Goal: Task Accomplishment & Management: Complete application form

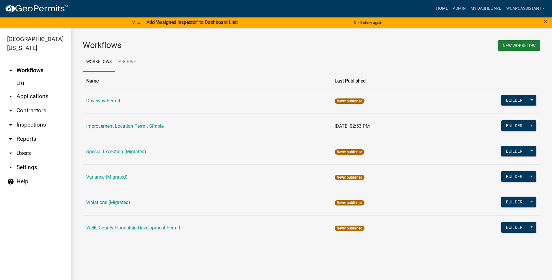
click at [446, 8] on link "Home" at bounding box center [442, 8] width 17 height 11
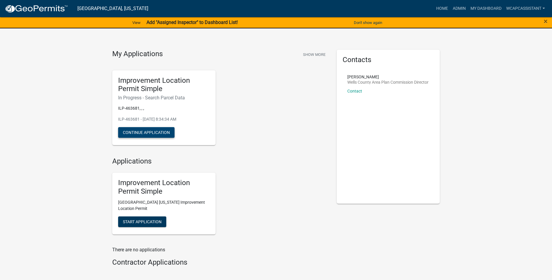
click at [150, 134] on button "Continue Application" at bounding box center [146, 132] width 56 height 11
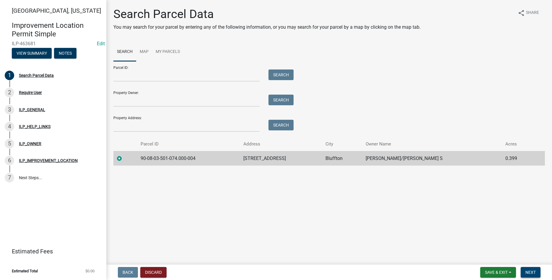
click at [535, 273] on span "Next" at bounding box center [531, 272] width 10 height 5
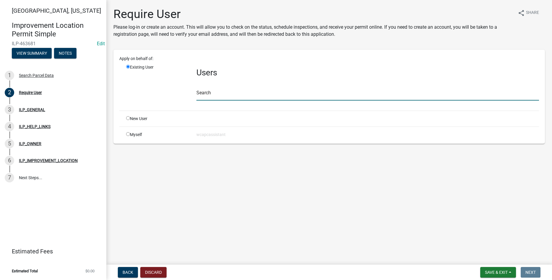
click at [243, 95] on input "text" at bounding box center [367, 94] width 343 height 12
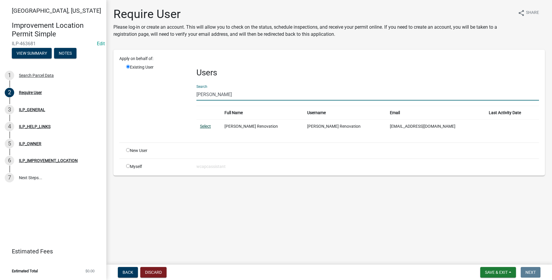
type input "wickey ren"
click at [209, 128] on link "Select" at bounding box center [205, 126] width 11 height 5
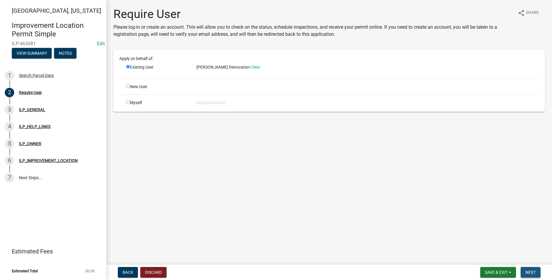
click at [531, 273] on span "Next" at bounding box center [531, 272] width 10 height 5
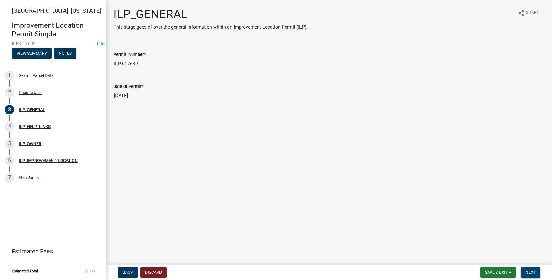
click at [531, 273] on span "Next" at bounding box center [531, 272] width 10 height 5
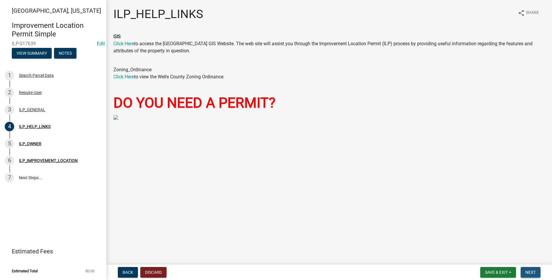
click at [531, 273] on span "Next" at bounding box center [531, 272] width 10 height 5
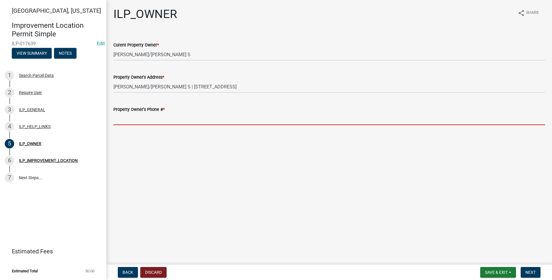
click at [140, 120] on input "Property Owner's Phone # *" at bounding box center [329, 119] width 432 height 12
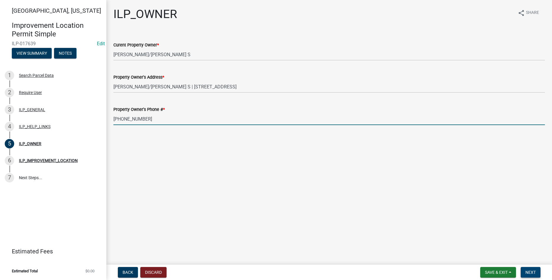
type input "260-273-2123"
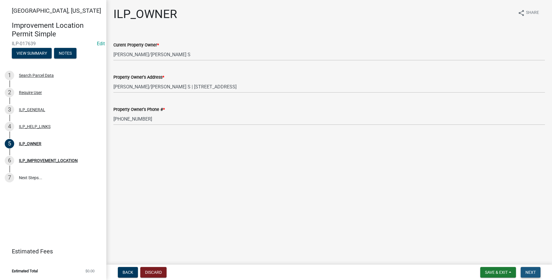
click at [534, 270] on span "Next" at bounding box center [531, 272] width 10 height 5
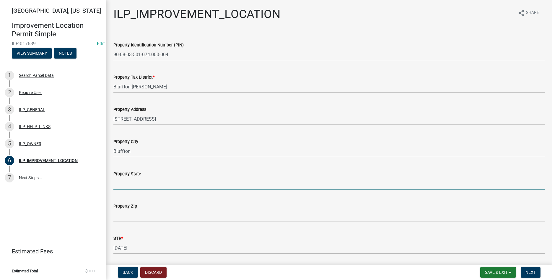
click at [151, 188] on input "Property State" at bounding box center [329, 183] width 432 height 12
type input "IN"
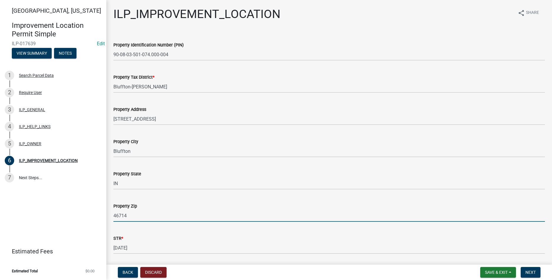
type input "46714"
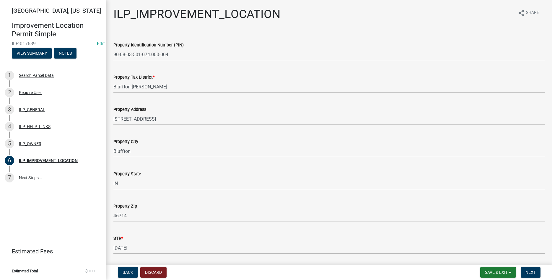
scroll to position [92, 0]
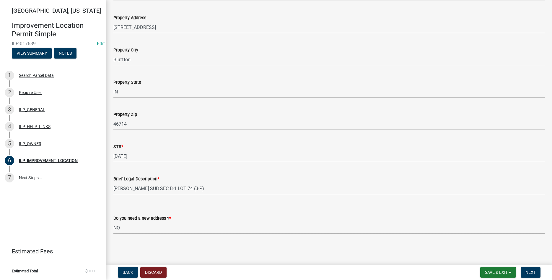
select select "03ef64e6-f0ff-43c9-aded-972c487e3507"
click at [537, 273] on button "Next" at bounding box center [531, 272] width 20 height 11
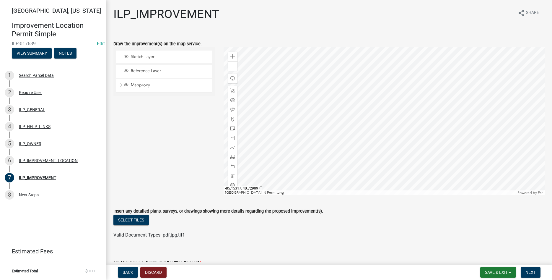
click at [391, 128] on div at bounding box center [384, 121] width 321 height 148
click at [232, 158] on span at bounding box center [232, 157] width 5 height 5
click at [390, 141] on div at bounding box center [384, 121] width 321 height 148
click at [421, 161] on div at bounding box center [384, 121] width 321 height 148
click at [412, 174] on div at bounding box center [384, 121] width 321 height 148
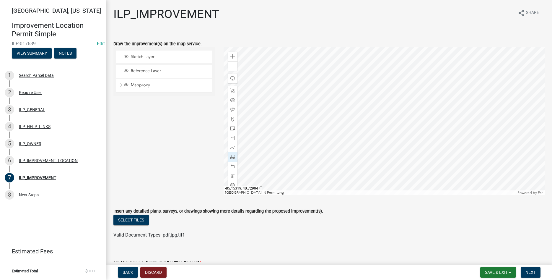
click at [382, 153] on div at bounding box center [384, 121] width 321 height 148
click at [391, 142] on div at bounding box center [384, 121] width 321 height 148
click at [381, 206] on form "Insert any detailed plans, surveys, or drawings showing more details regarding …" at bounding box center [329, 219] width 432 height 38
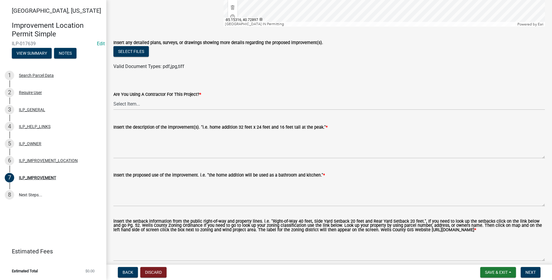
scroll to position [199, 0]
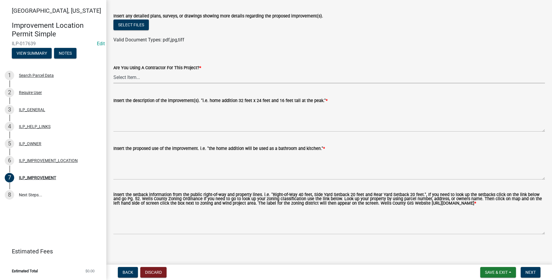
click at [113, 71] on select "Select Item... YES NO" at bounding box center [329, 77] width 432 height 12
click option "YES" at bounding box center [0, 0] width 0 height 0
select select "71b507d0-569d-4a0a-b334-f72445909e69"
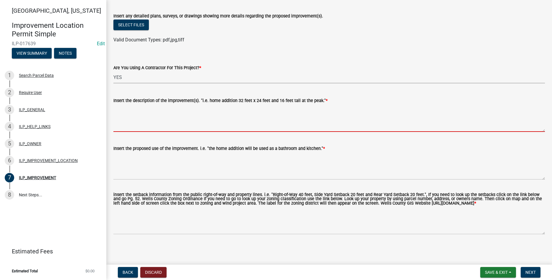
click at [167, 113] on textarea "Insert the description of the improvement(s). "i.e. home addition 32 feet x 24 …" at bounding box center [329, 118] width 432 height 28
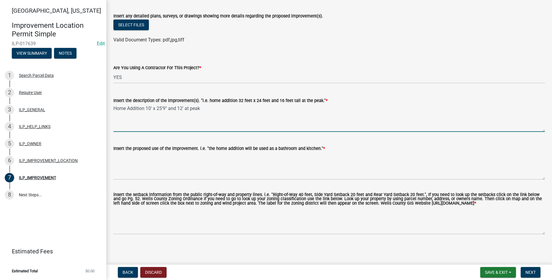
type textarea "Home Addition 10' x 25'9" and 12' at peak"
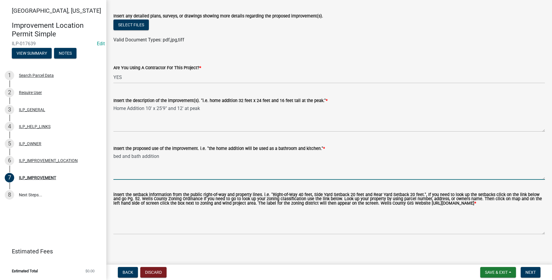
type textarea "bed and bath addition"
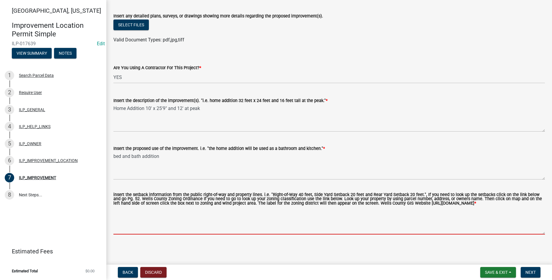
click at [221, 219] on textarea "insert the setback information from the public right-of-way and property lines.…" at bounding box center [329, 221] width 432 height 28
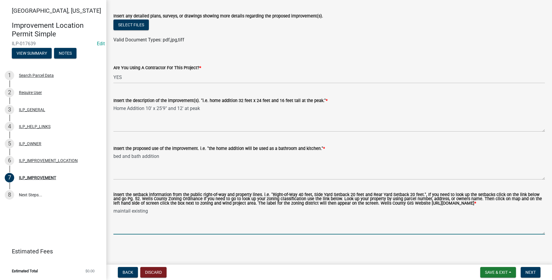
click at [131, 210] on textarea "maintail existing" at bounding box center [329, 221] width 432 height 28
click at [159, 212] on textarea "maintain existing" at bounding box center [329, 221] width 432 height 28
type textarea "maintain existing setbacks"
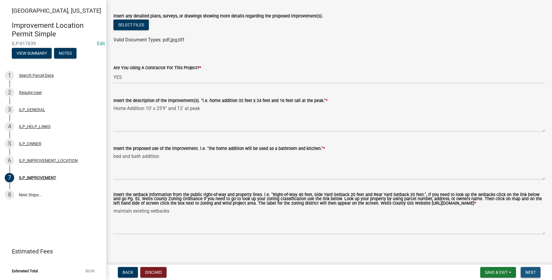
click at [533, 272] on span "Next" at bounding box center [531, 272] width 10 height 5
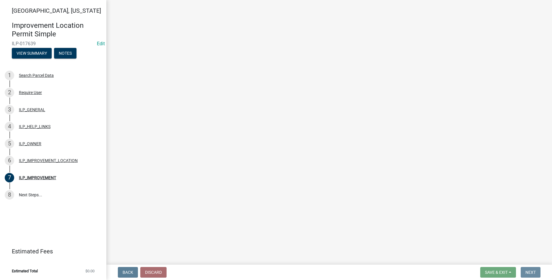
scroll to position [0, 0]
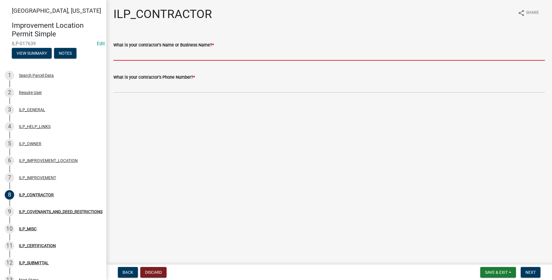
click at [192, 53] on input "What is your contractor's Name or Business Name? *" at bounding box center [329, 54] width 432 height 12
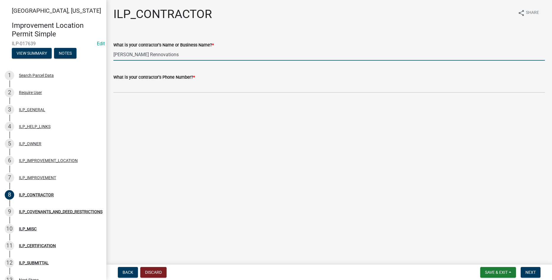
type input "Wickey Rennovations"
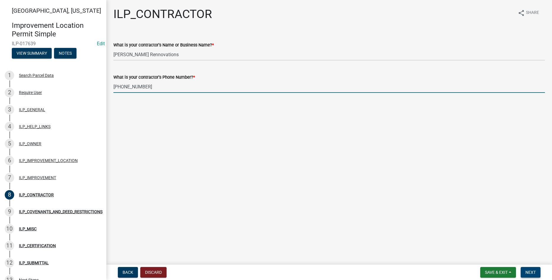
type input "419-615-0438"
click at [532, 271] on span "Next" at bounding box center [531, 272] width 10 height 5
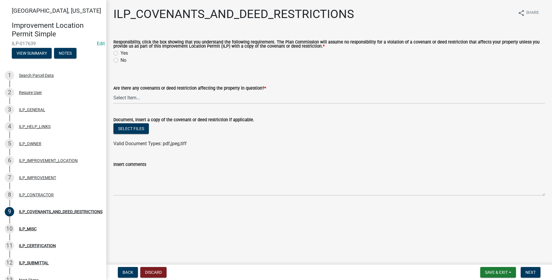
click at [121, 52] on label "Yes" at bounding box center [124, 53] width 7 height 7
click at [121, 52] on input "Yes" at bounding box center [123, 52] width 4 height 4
radio input "true"
click at [113, 92] on select "Select Item... YES NO" at bounding box center [329, 98] width 432 height 12
click option "NO" at bounding box center [0, 0] width 0 height 0
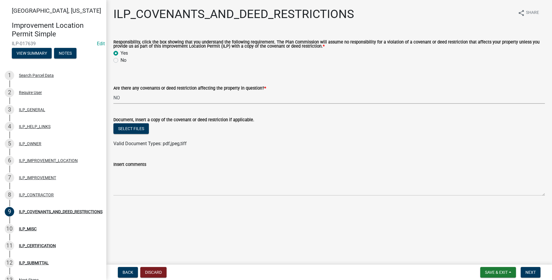
select select "8e2002f1-ace1-422c-92a0-aa7ffd64ff05"
click at [540, 268] on button "Next" at bounding box center [531, 272] width 20 height 11
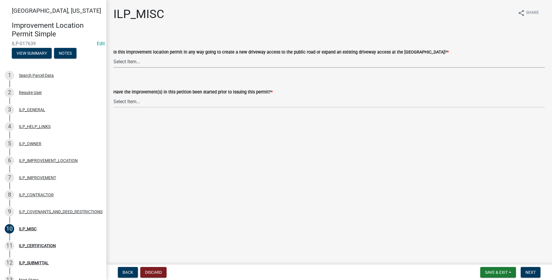
click at [113, 56] on select "Select Item... YES NO" at bounding box center [329, 62] width 432 height 12
click option "NO" at bounding box center [0, 0] width 0 height 0
select select "efdfc372-da28-48aa-82f0-d86e80c7002d"
click at [113, 95] on select "Select Item... YES NO" at bounding box center [329, 101] width 432 height 12
click option "NO" at bounding box center [0, 0] width 0 height 0
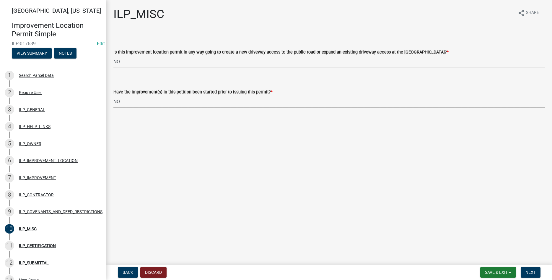
select select "87690217-1c5d-4f3f-89a3-85c12ce3295a"
click at [537, 270] on button "Next" at bounding box center [531, 272] width 20 height 11
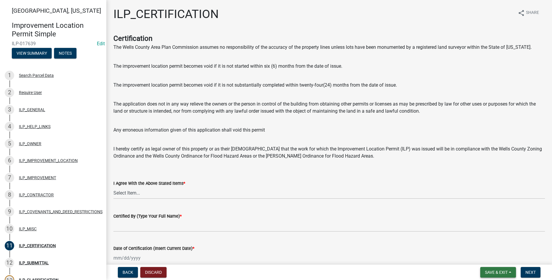
click at [497, 271] on span "Save & Exit" at bounding box center [496, 272] width 23 height 5
click at [492, 245] on button "Save" at bounding box center [492, 242] width 47 height 14
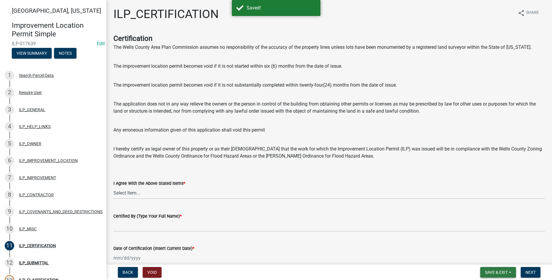
click at [511, 274] on button "Save & Exit" at bounding box center [498, 272] width 36 height 11
click at [503, 257] on button "Save & Exit" at bounding box center [492, 257] width 47 height 14
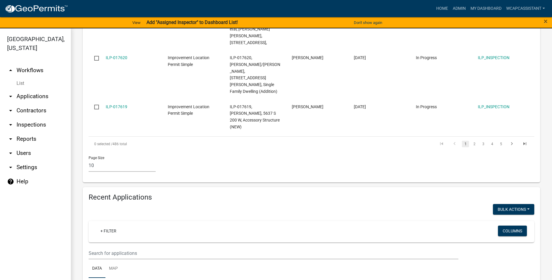
scroll to position [472, 0]
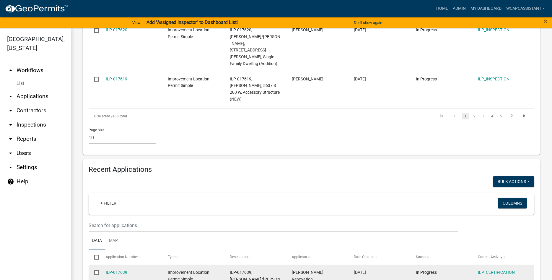
click at [256, 270] on span "ILP-017639, Symon, John E/Aguilera, Maritza S, 1120 Ridgewood Ln," at bounding box center [255, 282] width 51 height 25
copy span "Symon"
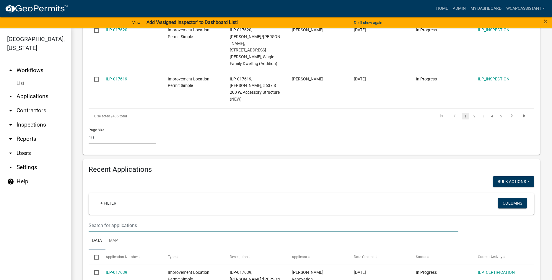
click at [189, 219] on input "text" at bounding box center [274, 225] width 370 height 12
paste input "Symon"
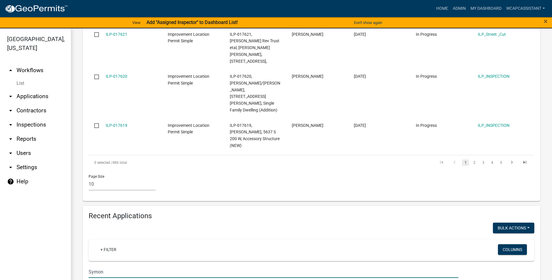
type input "Symon"
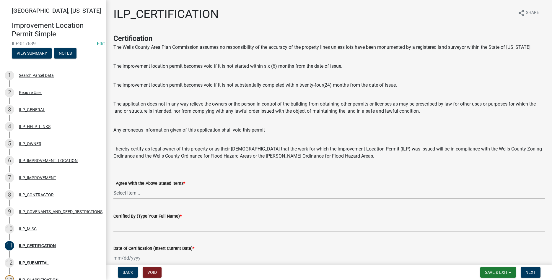
click at [113, 187] on select "Select Item... Yes" at bounding box center [329, 193] width 432 height 12
click option "Yes" at bounding box center [0, 0] width 0 height 0
select select "bd96893d-fc5a-4886-96bc-c23f48f60341"
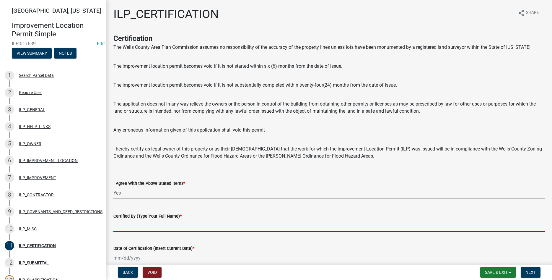
click at [162, 228] on input "Certified By (Type Your Full Name) *" at bounding box center [329, 226] width 432 height 12
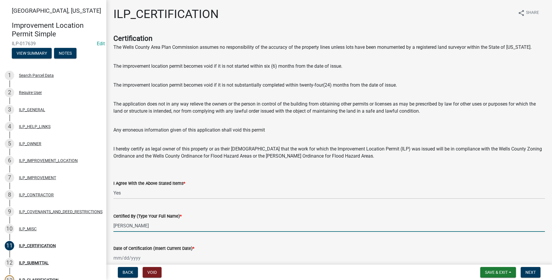
scroll to position [30, 0]
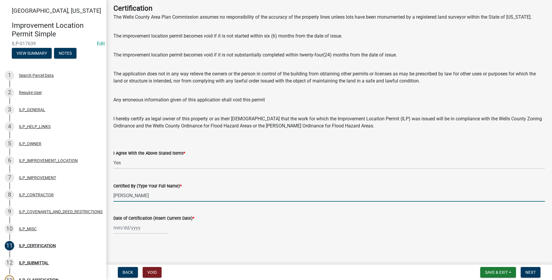
type input "Elmer Wickey"
select select "8"
select select "2025"
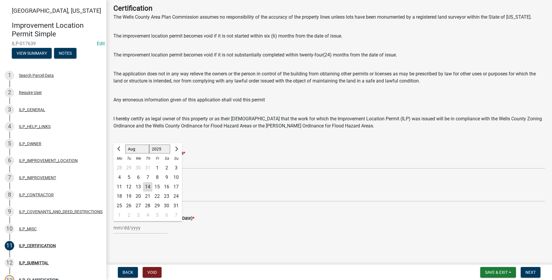
click at [121, 230] on input "Date of Certification (Insert Current Date) *" at bounding box center [140, 228] width 54 height 12
click at [145, 184] on div "14" at bounding box center [147, 186] width 9 height 9
type input "[DATE]"
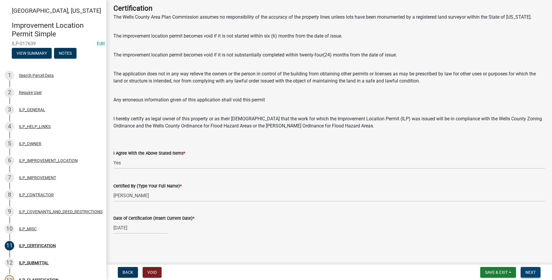
click at [525, 272] on button "Next" at bounding box center [531, 272] width 20 height 11
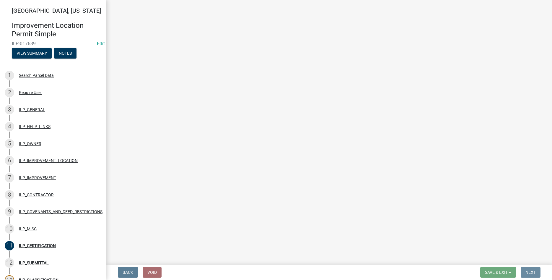
scroll to position [0, 0]
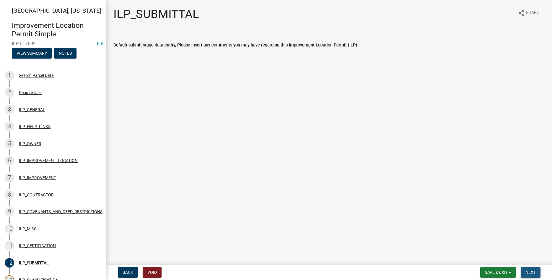
click at [529, 274] on span "Next" at bounding box center [531, 272] width 10 height 5
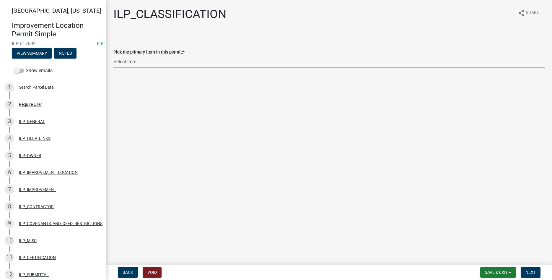
click at [113, 56] on select "Select Item... Accessory Structure (Addition) Accessory Structure (NEW) Busines…" at bounding box center [329, 62] width 432 height 12
click option "Single Family Dwelling (Addition)" at bounding box center [0, 0] width 0 height 0
select select "5c6384b7-3f50-4d9b-8dbd-025bc4f35ae2"
click at [530, 273] on span "Next" at bounding box center [531, 272] width 10 height 5
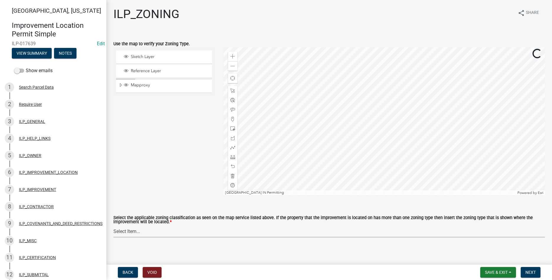
click at [113, 225] on select "Select Item... A-1 "Agricultural Intensive" A-R "Agricultural Residential" S-1 …" at bounding box center [329, 231] width 432 height 12
click option "R-1 "Single Family Residential"" at bounding box center [0, 0] width 0 height 0
select select "d694ffb5-15d0-4049-a719-dd374d5d5d55"
click at [121, 84] on span "Expand" at bounding box center [120, 85] width 5 height 6
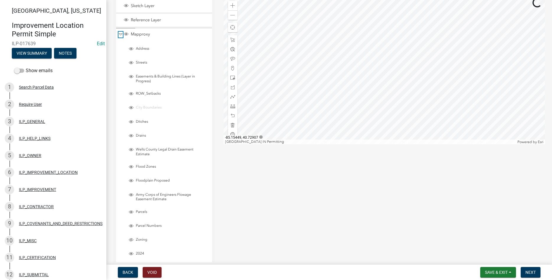
scroll to position [125, 0]
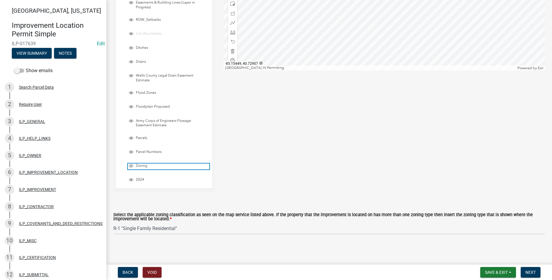
click at [131, 167] on span "Layer List" at bounding box center [131, 165] width 5 height 5
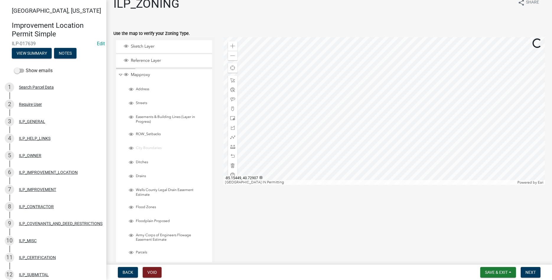
scroll to position [0, 0]
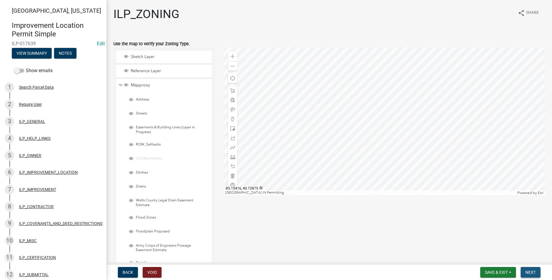
click at [537, 274] on button "Next" at bounding box center [531, 272] width 20 height 11
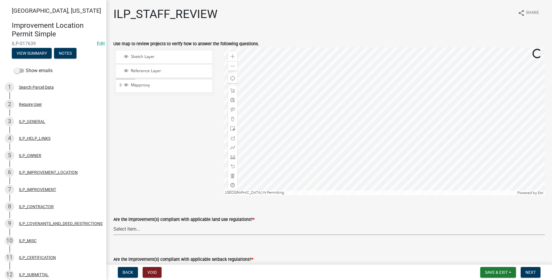
click at [113, 223] on select "Select Item... YES NO" at bounding box center [329, 229] width 432 height 12
click option "YES" at bounding box center [0, 0] width 0 height 0
select select "83ffa5df-1258-41bd-a108-9f2370541ef9"
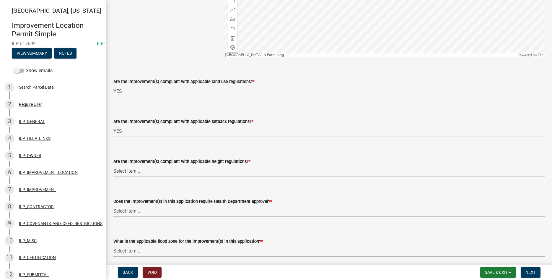
select select "e76e6c03-c199-4125-95d7-daca193c3739"
select select "b2795382-5a5c-496e-8f40-9eac2bba8e54"
select select "2cf99e9a-fd48-429a-ab01-6241dd9ef86f"
select select "546a9c8a-0bf2-4128-b2a0-21aece03a164"
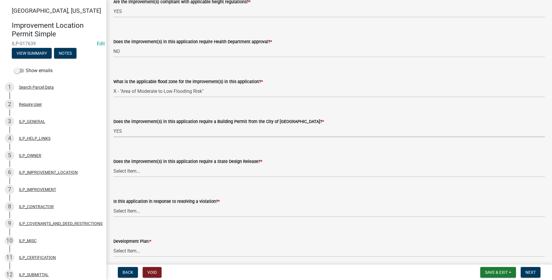
select select "12e37edc-2480-466d-9e86-8f142ffa6713"
select select "3e29b85e-0a39-40b5-813f-a0c180e4f93d"
select select "296d3b28-03f6-4b85-9592-a9e1e0e51d18"
select select "f492072b-a2fa-4f7c-8f99-9e809c6c526f"
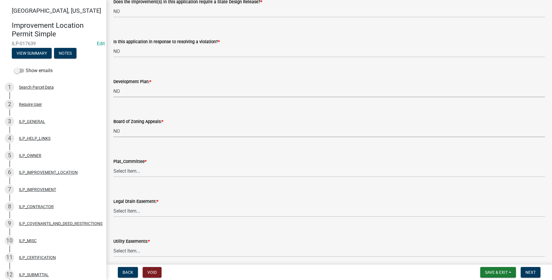
select select "91f2ca91-6260-441c-87d8-e38016df5c96"
select select "63238f16-a362-487f-83af-24d0c8cf3edd"
select select "4de29e95-b13a-4926-a5fe-83364331169b"
select select "8e424161-7bf1-4e33-adf9-a347c03eff2b"
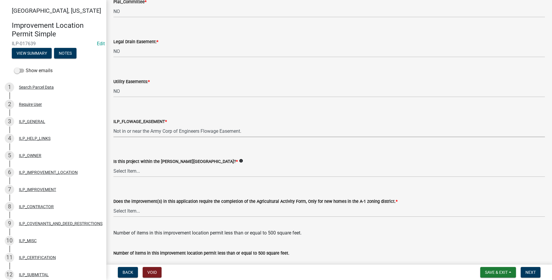
select select "bdd9c930-c7fe-4770-81ee-2c29cf953f8b"
select select "c22a6da1-a4b9-4a20-9552-3c4da3c32bc7"
select select "b8432f74-40d2-4ff6-ba31-770d91760c6e"
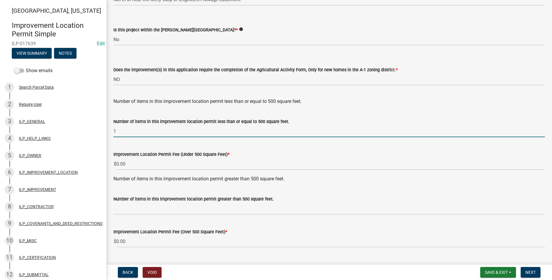
type input "1"
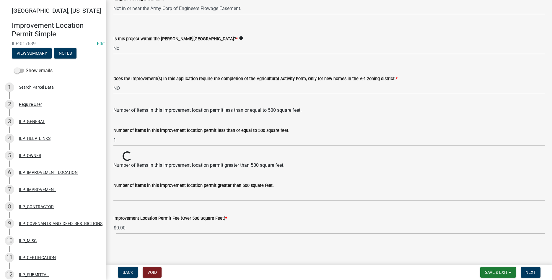
scroll to position [739, 0]
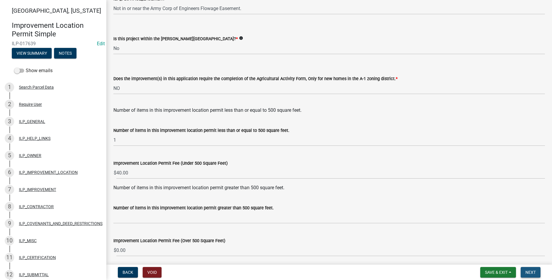
click at [524, 271] on button "Next" at bounding box center [531, 272] width 20 height 11
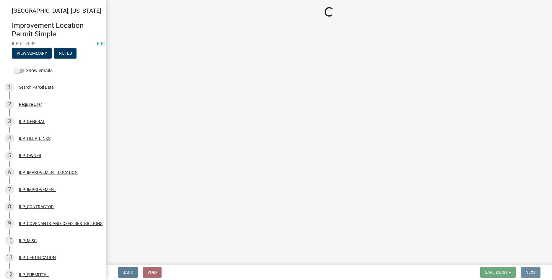
scroll to position [0, 0]
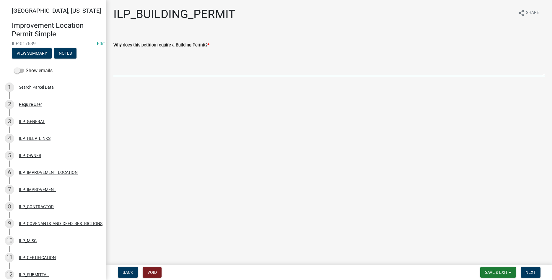
click at [165, 68] on textarea "Why does this petition require a Building Permit? *" at bounding box center [329, 62] width 432 height 28
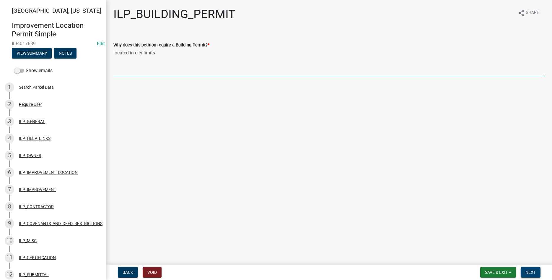
type textarea "located in city limits"
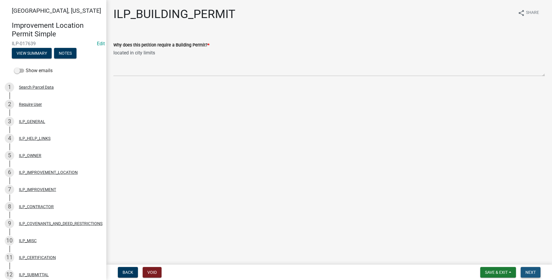
click at [524, 270] on button "Next" at bounding box center [531, 272] width 20 height 11
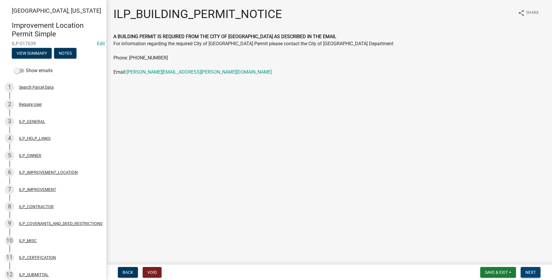
click at [524, 270] on button "Next" at bounding box center [531, 272] width 20 height 11
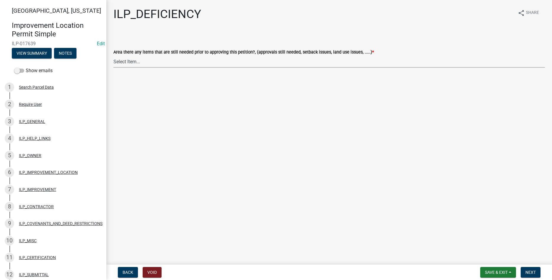
click at [113, 56] on select "Select Item... YES NO" at bounding box center [329, 62] width 432 height 12
click option "NO" at bounding box center [0, 0] width 0 height 0
select select "88f51f67-ad00-412f-ad25-d9a24cd42bdb"
click at [535, 267] on button "Next" at bounding box center [531, 272] width 20 height 11
click at [113, 56] on select "Select Item... Denied Approved" at bounding box center [329, 62] width 432 height 12
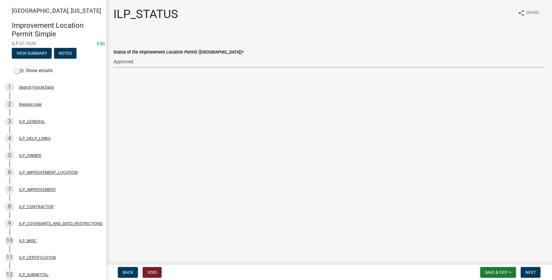
click option "Approved" at bounding box center [0, 0] width 0 height 0
select select "676ca0ef-d742-4b5a-a79e-763cf2a28fc9"
click at [527, 269] on button "Next" at bounding box center [531, 272] width 20 height 11
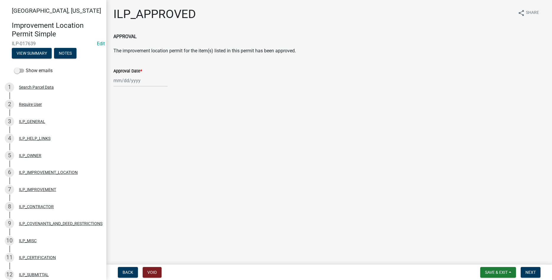
click at [131, 83] on input "Approval Date *" at bounding box center [140, 80] width 54 height 12
select select "8"
select select "2025"
click at [149, 133] on div "14" at bounding box center [147, 130] width 9 height 9
type input "[DATE]"
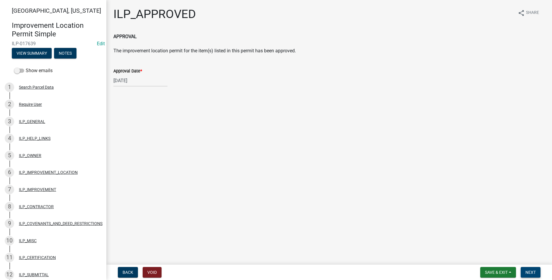
click at [534, 272] on span "Next" at bounding box center [531, 272] width 10 height 5
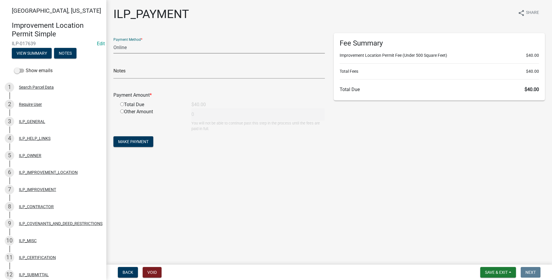
click at [113, 41] on select "Credit Card POS Check Cash Online" at bounding box center [219, 47] width 212 height 12
select select "2: 1"
click option "Cash" at bounding box center [0, 0] width 0 height 0
click at [140, 73] on input "text" at bounding box center [219, 72] width 212 height 12
click at [121, 106] on input "radio" at bounding box center [122, 104] width 4 height 4
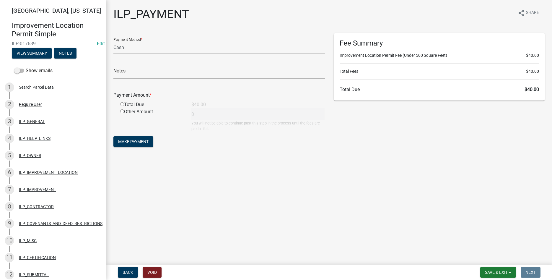
radio input "true"
type input "40"
click at [133, 141] on span "Make Payment" at bounding box center [133, 141] width 30 height 5
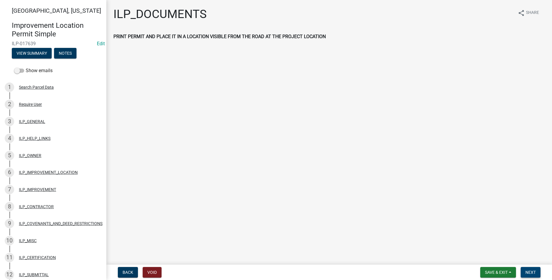
click at [536, 271] on span "Next" at bounding box center [531, 272] width 10 height 5
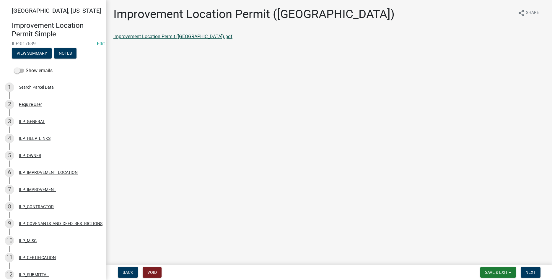
click at [164, 36] on link "Improvement Location Permit (ILP).pdf" at bounding box center [172, 37] width 119 height 6
click at [535, 269] on button "Next" at bounding box center [531, 272] width 20 height 11
click at [192, 32] on div "Improvement Location Permit (ILP)(Form) share Share Improvement Location Permit…" at bounding box center [329, 28] width 441 height 43
click at [191, 36] on link "Improvement Location Permit (ILP)(Form).pdf" at bounding box center [160, 37] width 95 height 6
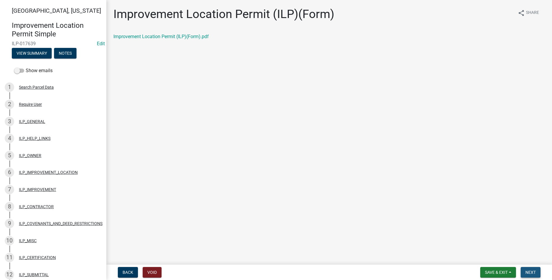
click at [531, 275] on span "Next" at bounding box center [531, 272] width 10 height 5
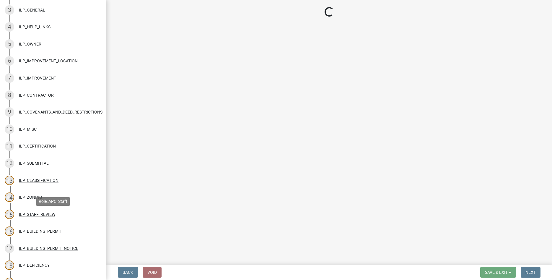
scroll to position [90, 0]
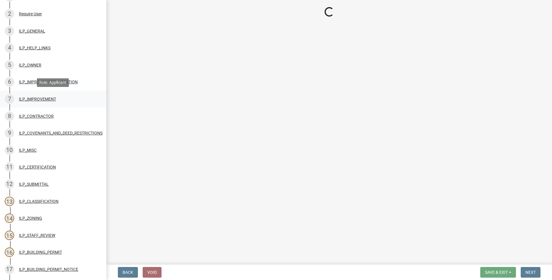
click at [39, 98] on div "ILP_IMPROVEMENT" at bounding box center [37, 99] width 37 height 4
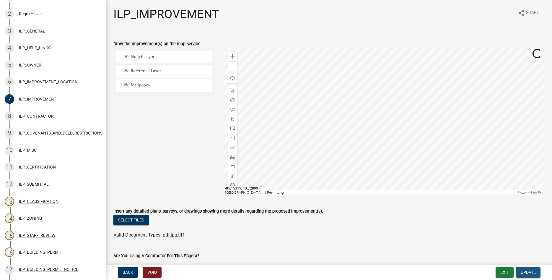
click at [533, 274] on span "Update" at bounding box center [528, 272] width 15 height 5
click at [532, 273] on span "Update" at bounding box center [528, 272] width 15 height 5
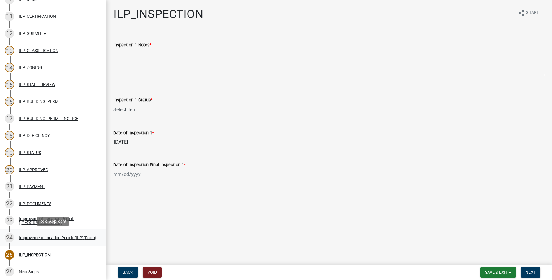
scroll to position [304, 0]
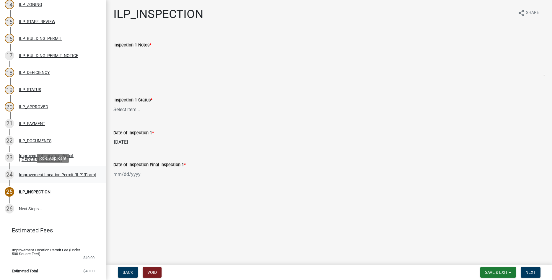
click at [43, 176] on div "Improvement Location Permit (ILP)(Form)" at bounding box center [57, 175] width 77 height 4
click at [64, 175] on div "Improvement Location Permit (ILP)(Form)" at bounding box center [57, 175] width 77 height 4
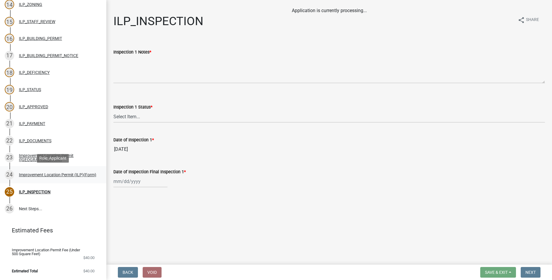
click at [30, 174] on div "Improvement Location Permit (ILP)(Form)" at bounding box center [57, 175] width 77 height 4
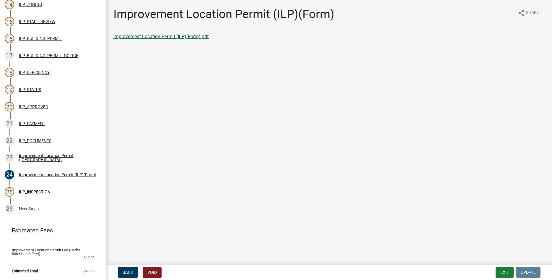
click at [142, 35] on link "Improvement Location Permit (ILP)(Form).pdf" at bounding box center [160, 37] width 95 height 6
click at [509, 274] on button "Exit" at bounding box center [505, 272] width 18 height 11
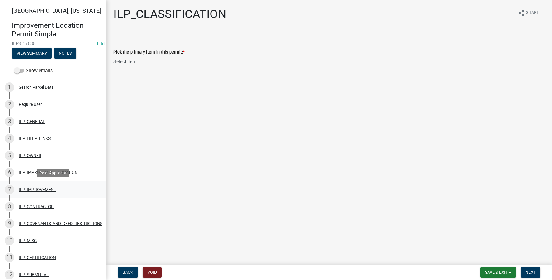
click at [30, 189] on div "ILP_IMPROVEMENT" at bounding box center [37, 189] width 37 height 4
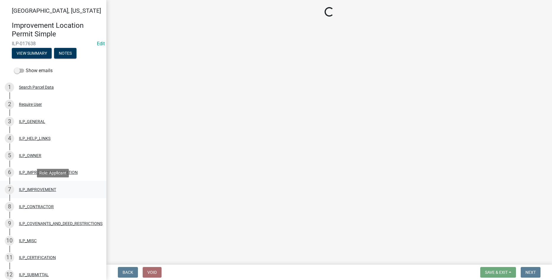
select select "71b507d0-569d-4a0a-b334-f72445909e69"
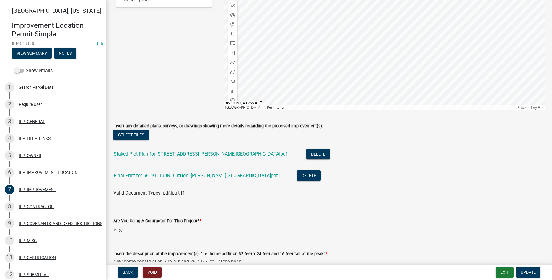
scroll to position [67, 0]
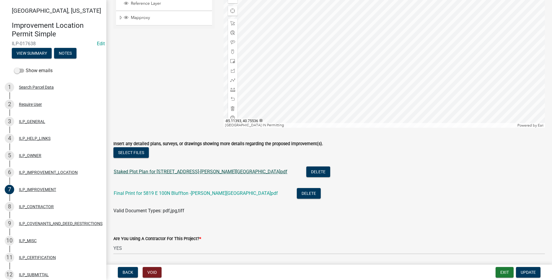
click at [164, 173] on link "Staked Plot Plan for [STREET_ADDRESS]-[PERSON_NAME][GEOGRAPHIC_DATA]pdf" at bounding box center [201, 172] width 174 height 6
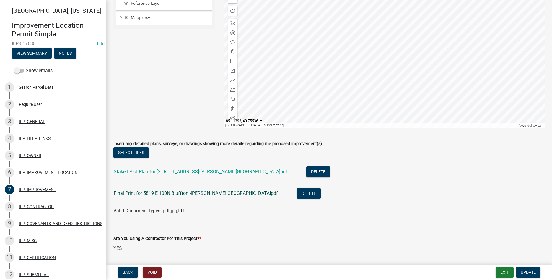
click at [162, 194] on link "Final Print for 5819 E 100N Bluffton -[PERSON_NAME][GEOGRAPHIC_DATA]pdf" at bounding box center [196, 193] width 164 height 6
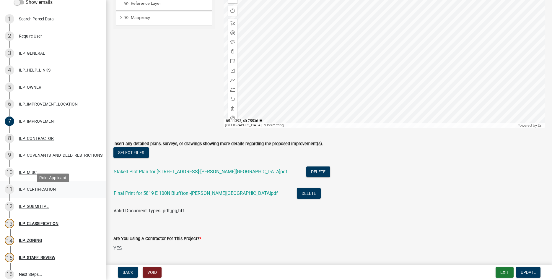
scroll to position [60, 0]
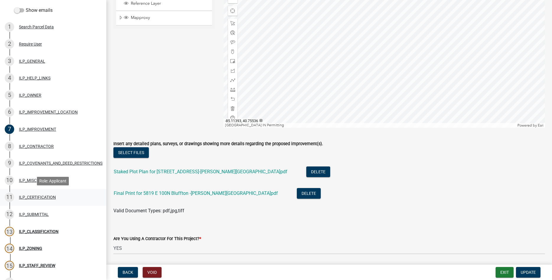
click at [27, 196] on div "ILP_CERTIFICATION" at bounding box center [37, 197] width 37 height 4
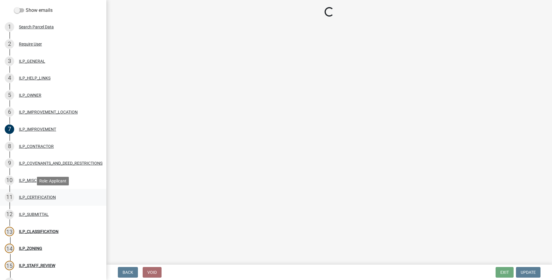
select select "bd96893d-fc5a-4886-96bc-c23f48f60341"
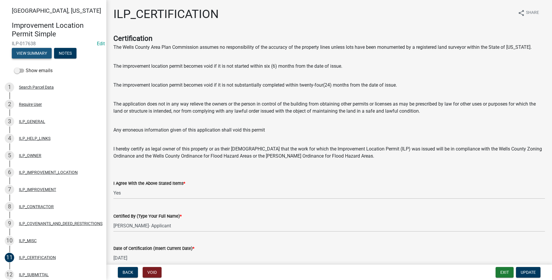
click at [32, 52] on button "View Summary" at bounding box center [32, 53] width 40 height 11
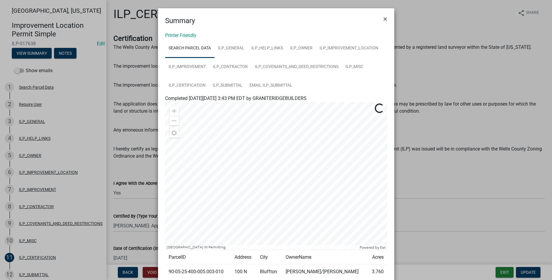
click at [186, 39] on div "Printer Friendly Search Parcel Data ILP_GENERAL ILP_HELP_LINKS ILP_OWNER ILP_IM…" at bounding box center [276, 162] width 236 height 272
click at [184, 34] on link "Printer Friendly" at bounding box center [180, 36] width 31 height 6
click at [385, 22] on span "×" at bounding box center [386, 19] width 4 height 8
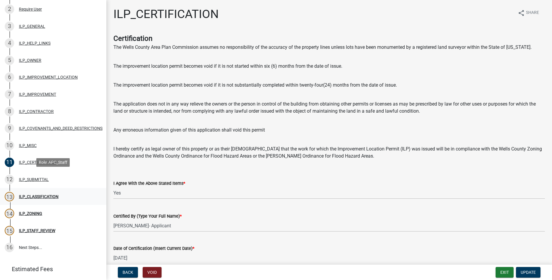
scroll to position [113, 0]
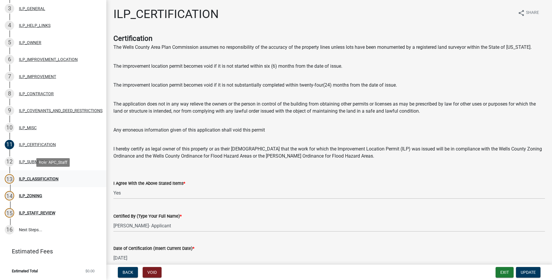
click at [32, 177] on div "ILP_CLASSIFICATION" at bounding box center [39, 179] width 40 height 4
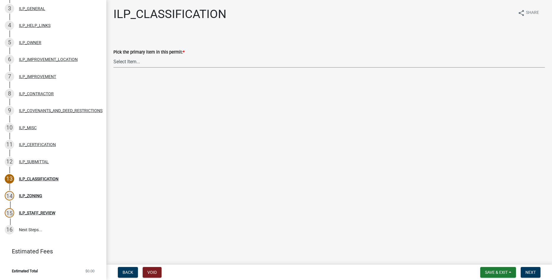
click at [113, 56] on select "Select Item... Accessory Structure (Addition) Accessory Structure (NEW) Busines…" at bounding box center [329, 62] width 432 height 12
click option "Single Family Dwelling (NEW)" at bounding box center [0, 0] width 0 height 0
select select "e6454b4c-b350-4ead-a700-ed47372aa30f"
click at [534, 269] on button "Next" at bounding box center [531, 272] width 20 height 11
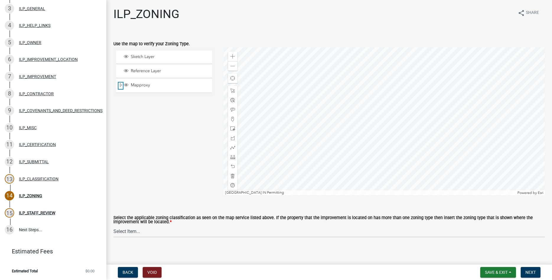
click at [119, 83] on span "Expand" at bounding box center [120, 85] width 5 height 6
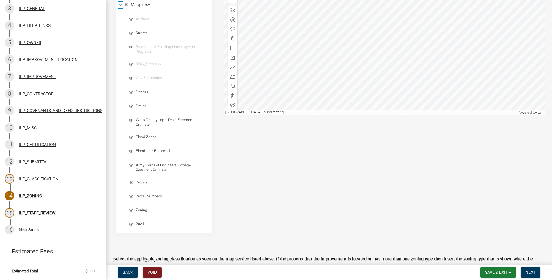
scroll to position [125, 0]
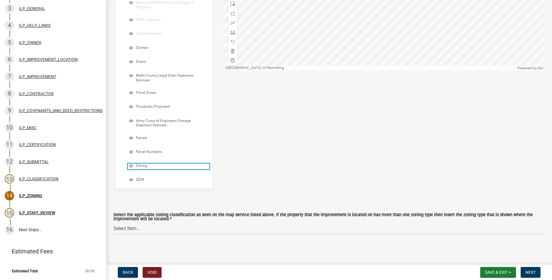
click at [135, 168] on div "Zoning" at bounding box center [169, 166] width 82 height 6
click at [113, 222] on select "Select Item... A-1 "Agricultural Intensive" A-R "Agricultural Residential" S-1 …" at bounding box center [329, 228] width 432 height 12
click option "A-1 "Agricultural Intensive"" at bounding box center [0, 0] width 0 height 0
select select "077e72d7-ee28-42b3-b13f-4b6ba4a9753a"
click at [529, 271] on span "Next" at bounding box center [531, 272] width 10 height 5
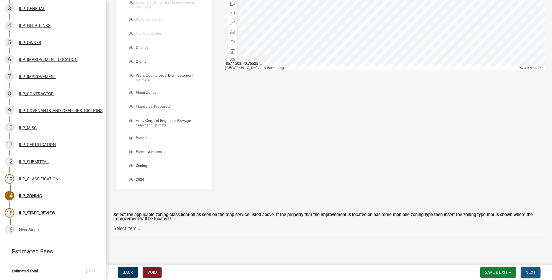
scroll to position [0, 0]
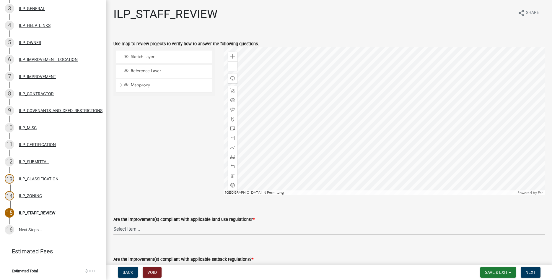
click at [113, 223] on select "Select Item... YES NO" at bounding box center [329, 229] width 432 height 12
click option "YES" at bounding box center [0, 0] width 0 height 0
select select "83ffa5df-1258-41bd-a108-9f2370541ef9"
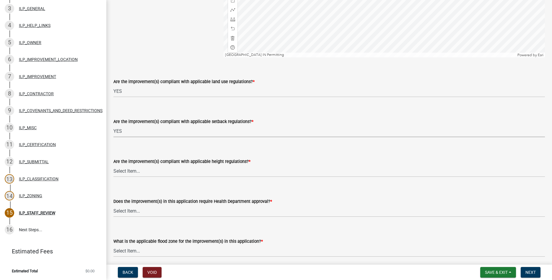
select select "e76e6c03-c199-4125-95d7-daca193c3739"
select select "b2795382-5a5c-496e-8f40-9eac2bba8e54"
select select "2cf99e9a-fd48-429a-ab01-6241dd9ef86f"
select select "546a9c8a-0bf2-4128-b2a0-21aece03a164"
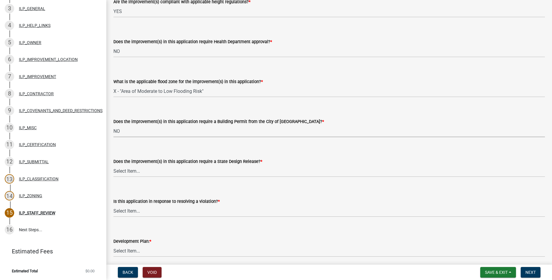
select select "3dde91a6-95a6-42fe-ae60-c75c292f8dd0"
select select "3e29b85e-0a39-40b5-813f-a0c180e4f93d"
select select "296d3b28-03f6-4b85-9592-a9e1e0e51d18"
select select "f492072b-a2fa-4f7c-8f99-9e809c6c526f"
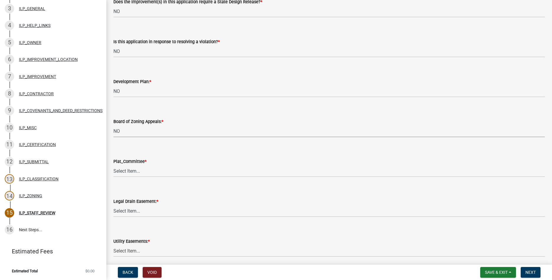
select select "91f2ca91-6260-441c-87d8-e38016df5c96"
select select "63238f16-a362-487f-83af-24d0c8cf3edd"
select select "4de29e95-b13a-4926-a5fe-83364331169b"
select select "8e424161-7bf1-4e33-adf9-a347c03eff2b"
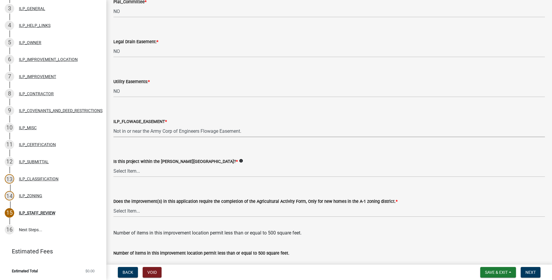
select select "bdd9c930-c7fe-4770-81ee-2c29cf953f8b"
select select "c22a6da1-a4b9-4a20-9552-3c4da3c32bc7"
select select "b8432f74-40d2-4ff6-ba31-770d91760c6e"
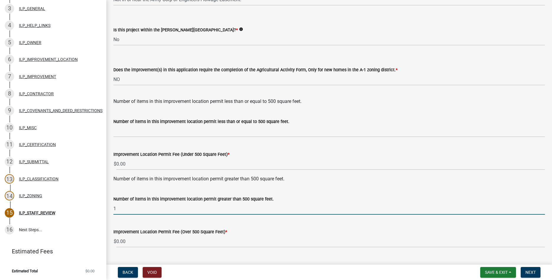
type input "1"
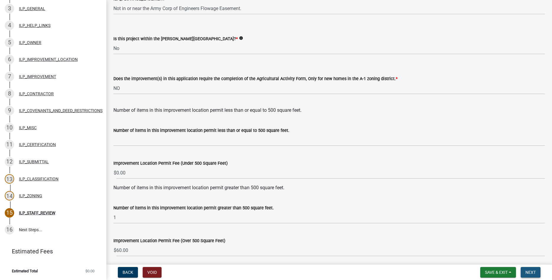
click at [533, 270] on span "Next" at bounding box center [531, 272] width 10 height 5
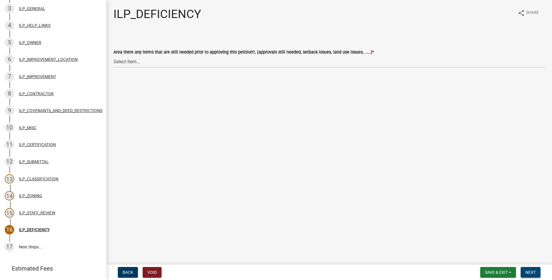
scroll to position [130, 0]
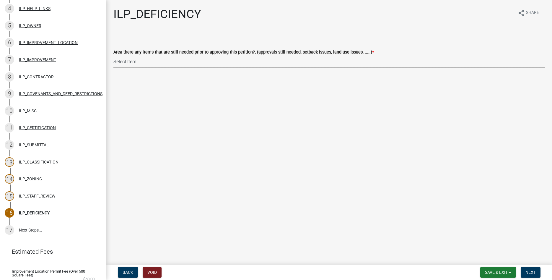
click at [113, 56] on select "Select Item... YES NO" at bounding box center [329, 62] width 432 height 12
click option "NO" at bounding box center [0, 0] width 0 height 0
select select "88f51f67-ad00-412f-ad25-d9a24cd42bdb"
click at [533, 269] on button "Next" at bounding box center [531, 272] width 20 height 11
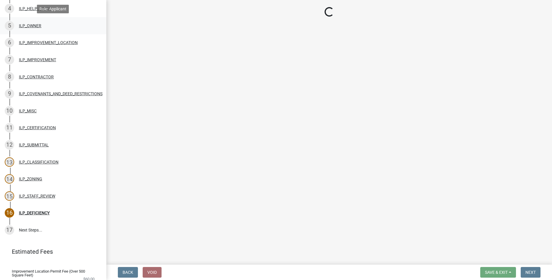
scroll to position [147, 0]
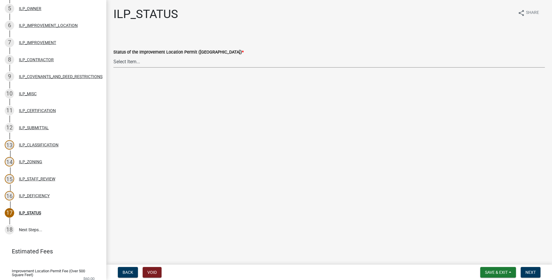
click at [113, 56] on select "Select Item... Denied Approved" at bounding box center [329, 62] width 432 height 12
click option "Approved" at bounding box center [0, 0] width 0 height 0
select select "676ca0ef-d742-4b5a-a79e-763cf2a28fc9"
click at [536, 270] on span "Next" at bounding box center [531, 272] width 10 height 5
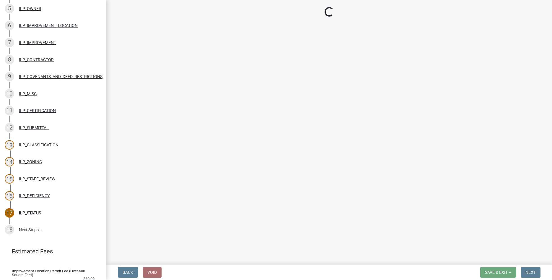
scroll to position [249, 0]
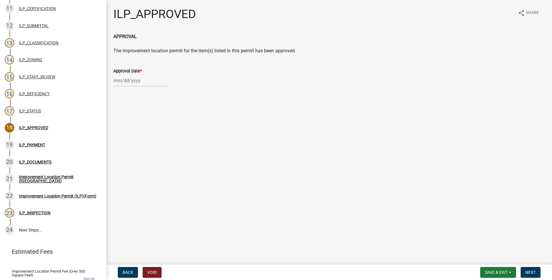
click at [125, 76] on input "Approval Date *" at bounding box center [140, 80] width 54 height 12
select select "8"
select select "2025"
click at [150, 129] on div "14" at bounding box center [147, 130] width 9 height 9
type input "[DATE]"
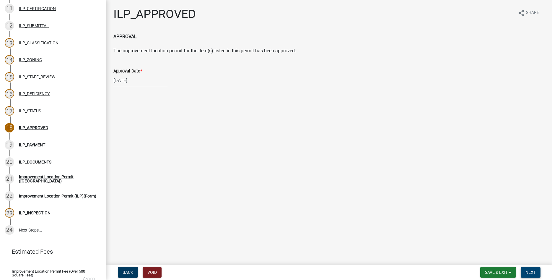
click at [530, 268] on button "Next" at bounding box center [531, 272] width 20 height 11
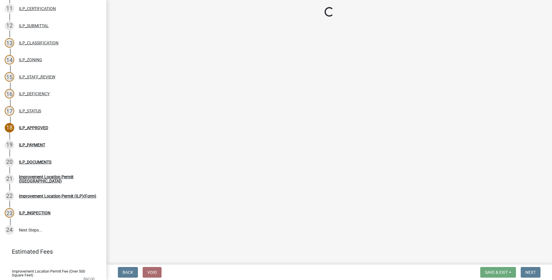
select select "3: 3"
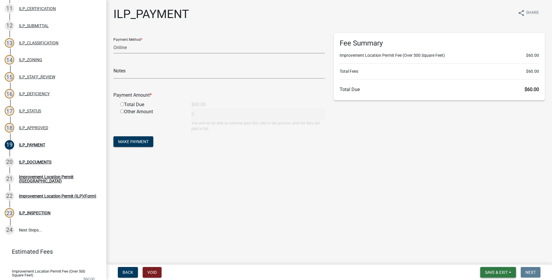
click at [486, 272] on span "Save & Exit" at bounding box center [496, 272] width 23 height 5
click at [480, 257] on button "Save & Exit" at bounding box center [492, 257] width 47 height 14
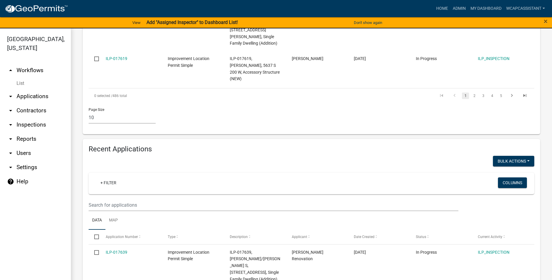
scroll to position [539, 0]
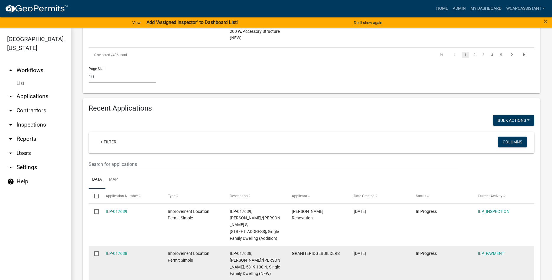
scroll to position [612, 0]
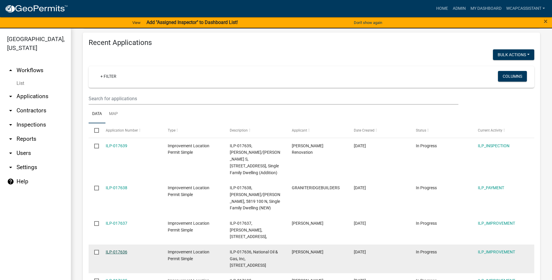
click at [114, 249] on link "ILP-017636" at bounding box center [117, 251] width 22 height 5
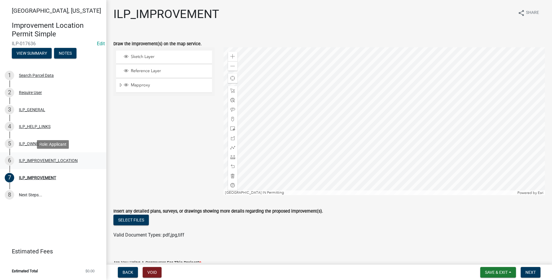
click at [35, 159] on div "ILP_IMPROVEMENT_LOCATION" at bounding box center [48, 160] width 59 height 4
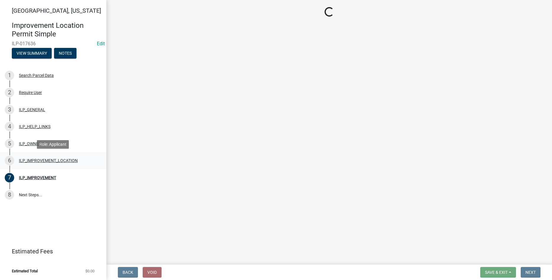
select select "03ef64e6-f0ff-43c9-aded-972c487e3507"
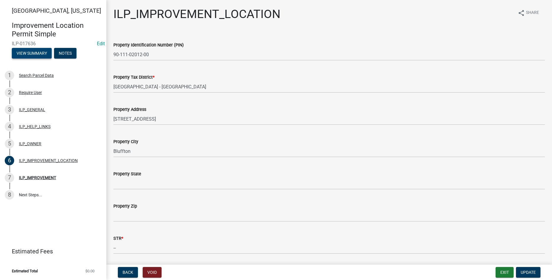
click at [35, 53] on button "View Summary" at bounding box center [32, 53] width 40 height 11
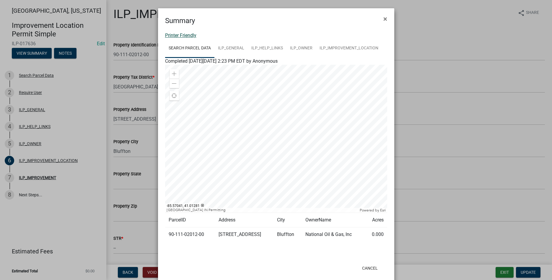
click at [186, 36] on link "Printer Friendly" at bounding box center [180, 36] width 31 height 6
click at [387, 19] on span "×" at bounding box center [386, 19] width 4 height 8
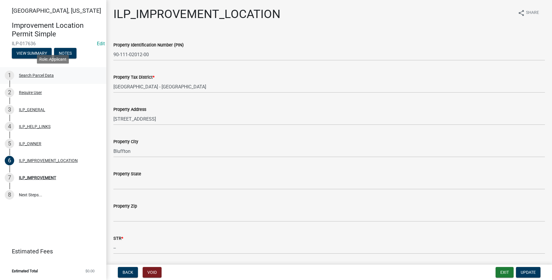
click at [28, 75] on div "Search Parcel Data" at bounding box center [36, 75] width 35 height 4
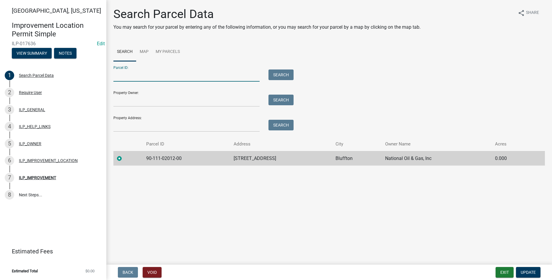
click at [143, 74] on input "Parcel ID:" at bounding box center [186, 75] width 146 height 12
paste input "90-05-27-300-033.000-011"
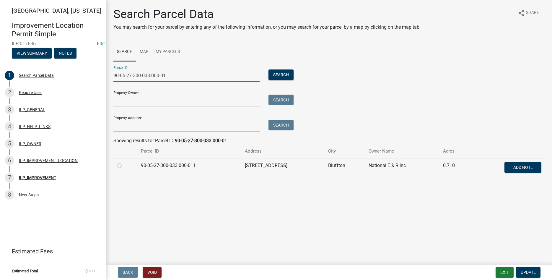
type input "90-05-27-300-033.000-01"
click at [124, 162] on label at bounding box center [124, 162] width 0 height 0
click at [124, 164] on input "radio" at bounding box center [126, 164] width 4 height 4
radio input "true"
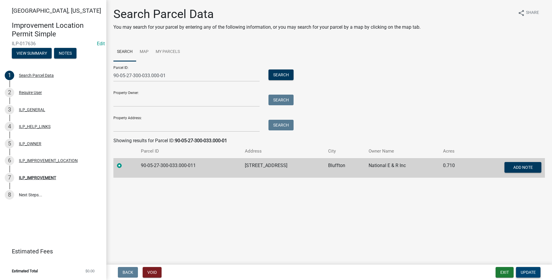
click at [524, 269] on button "Update" at bounding box center [528, 272] width 25 height 11
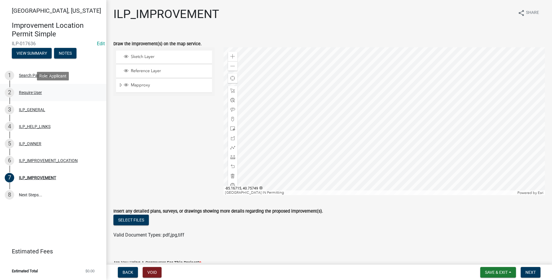
click at [27, 89] on div "2 Require User" at bounding box center [51, 92] width 92 height 9
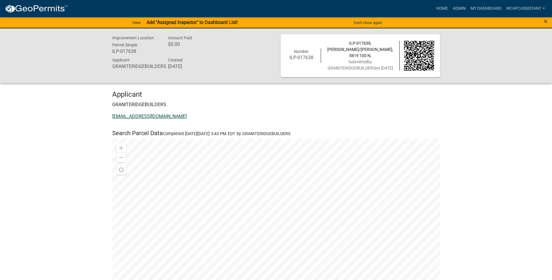
click at [131, 117] on link "awood@graniteridgebuilders.com" at bounding box center [149, 116] width 74 height 6
